Goal: Download file/media

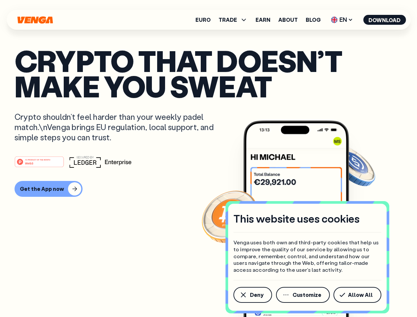
click at [208, 158] on div "#1 PRODUCT OF THE MONTH Web3" at bounding box center [209, 162] width 388 height 12
click at [252, 295] on span "Deny" at bounding box center [257, 294] width 14 height 5
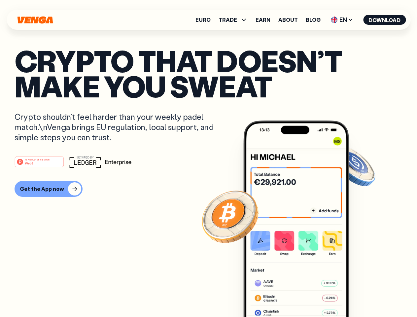
click at [303, 295] on img at bounding box center [296, 230] width 106 height 221
click at [359, 295] on article "Crypto that doesn’t make you sweat Crypto shouldn’t feel harder than your weekl…" at bounding box center [209, 172] width 388 height 248
click at [235, 20] on span "TRADE" at bounding box center [228, 19] width 18 height 5
click at [342, 20] on span "EN" at bounding box center [341, 20] width 27 height 11
click at [385, 20] on button "Download" at bounding box center [384, 20] width 43 height 10
